Goal: Task Accomplishment & Management: Manage account settings

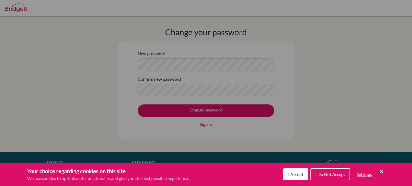
click at [154, 78] on div "Cookie Preferences" at bounding box center [206, 93] width 412 height 186
click at [382, 172] on icon "Cookie Control Close Icon" at bounding box center [381, 171] width 7 height 7
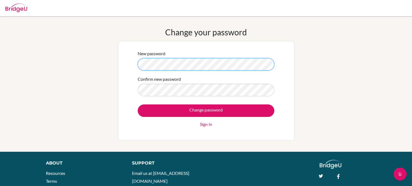
click at [123, 57] on div "New password Confirm new password Change password Sign in" at bounding box center [206, 91] width 176 height 100
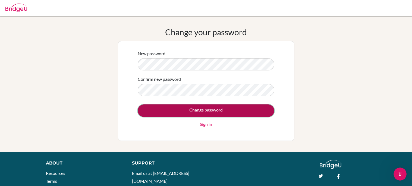
click at [156, 109] on input "Change password" at bounding box center [206, 110] width 137 height 12
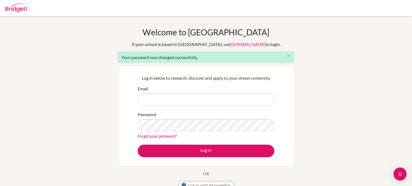
click at [177, 102] on input "Email" at bounding box center [206, 99] width 137 height 12
type input "mylafg@amschool.org"
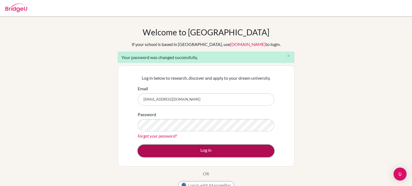
click at [165, 153] on button "Log in" at bounding box center [206, 150] width 137 height 12
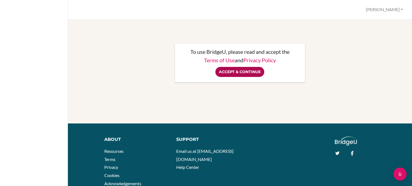
click at [226, 73] on input "Accept & Continue" at bounding box center [239, 72] width 49 height 10
